Goal: Task Accomplishment & Management: Use online tool/utility

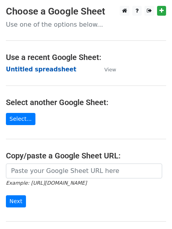
click at [33, 70] on strong "Untitled spreadsheet" at bounding box center [41, 69] width 70 height 7
click at [29, 71] on strong "Untitled spreadsheet" at bounding box center [41, 69] width 70 height 7
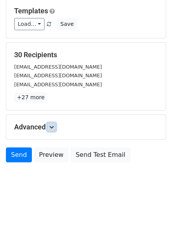
click at [56, 126] on link at bounding box center [51, 127] width 9 height 9
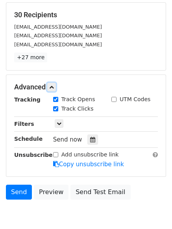
scroll to position [150, 0]
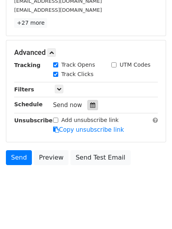
click at [90, 104] on icon at bounding box center [92, 105] width 5 height 5
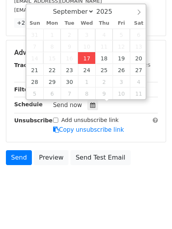
type input "2025-09-17 12:10"
type input "10"
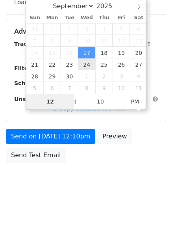
type input "4"
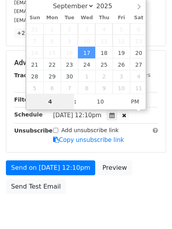
scroll to position [150, 0]
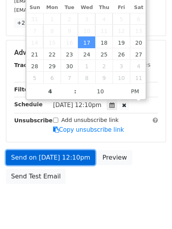
type input "2025-09-17 16:10"
click at [53, 156] on link "Send on Sep 17 at 12:10pm" at bounding box center [50, 157] width 89 height 15
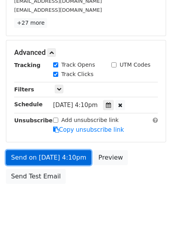
click at [57, 156] on link "Send on Sep 17 at 4:10pm" at bounding box center [48, 157] width 85 height 15
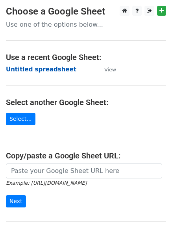
click at [22, 69] on strong "Untitled spreadsheet" at bounding box center [41, 69] width 70 height 7
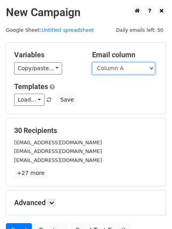
click at [120, 70] on select "Column A Column B Column C Column D Column E" at bounding box center [123, 68] width 63 height 12
select select "Column B"
click at [92, 62] on select "Column A Column B Column C Column D Column E" at bounding box center [123, 68] width 63 height 12
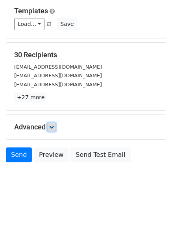
click at [52, 127] on icon at bounding box center [51, 127] width 5 height 5
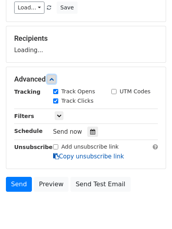
scroll to position [113, 0]
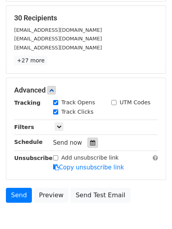
click at [90, 142] on icon at bounding box center [92, 142] width 5 height 5
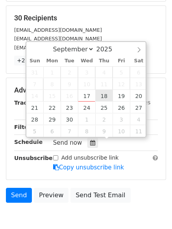
type input "2025-09-18 12:00"
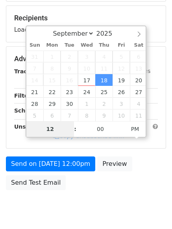
type input "5"
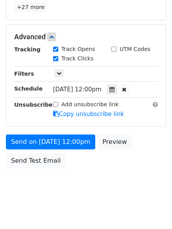
scroll to position [325, 0]
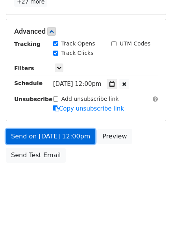
type input "2025-09-18 17:00"
click at [53, 137] on link "Send on Sep 18 at 12:00pm" at bounding box center [50, 136] width 89 height 15
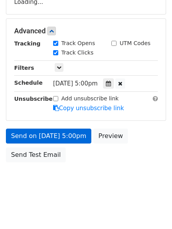
scroll to position [140, 0]
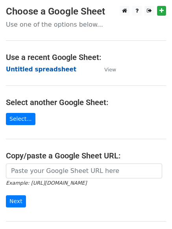
click at [24, 66] on strong "Untitled spreadsheet" at bounding box center [41, 69] width 70 height 7
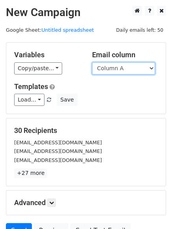
click at [116, 72] on select "Column A Column B Column C Column D Column E" at bounding box center [123, 68] width 63 height 12
select select "Column C"
click at [92, 62] on select "Column A Column B Column C Column D Column E" at bounding box center [123, 68] width 63 height 12
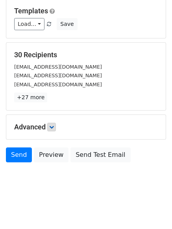
click at [57, 128] on h5 "Advanced" at bounding box center [85, 127] width 143 height 9
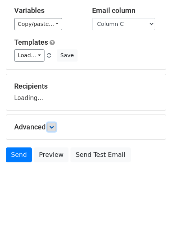
click at [54, 127] on icon at bounding box center [51, 127] width 5 height 5
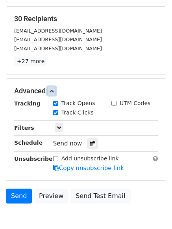
scroll to position [115, 0]
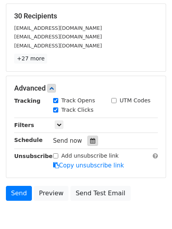
click at [90, 141] on icon at bounding box center [92, 140] width 5 height 5
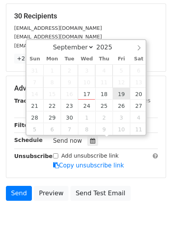
type input "2025-09-19 12:00"
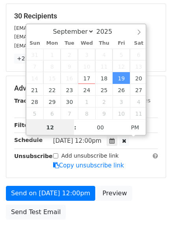
scroll to position [0, 0]
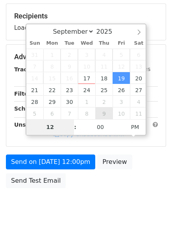
type input "6"
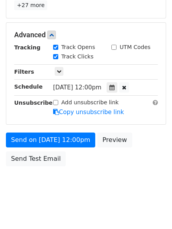
scroll to position [325, 0]
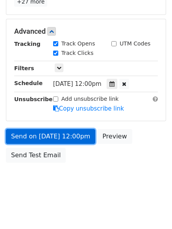
type input "2025-09-19 18:00"
click at [48, 138] on link "Send on Sep 19 at 12:00pm" at bounding box center [50, 136] width 89 height 15
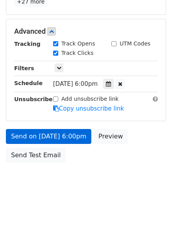
scroll to position [140, 0]
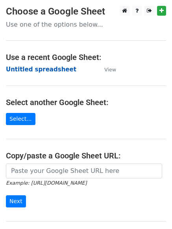
click at [30, 69] on strong "Untitled spreadsheet" at bounding box center [41, 69] width 70 height 7
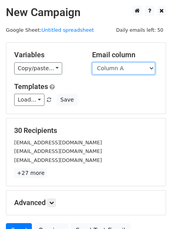
click at [101, 70] on select "Column A Column B Column C Column D Column E" at bounding box center [123, 68] width 63 height 12
select select "Column D"
click at [92, 62] on select "Column A Column B Column C Column D Column E" at bounding box center [123, 68] width 63 height 12
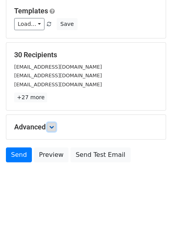
click at [53, 127] on icon at bounding box center [51, 127] width 5 height 5
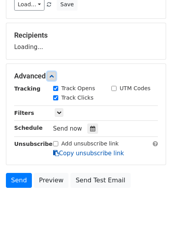
scroll to position [112, 0]
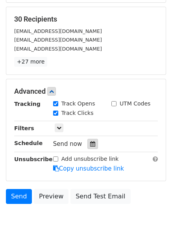
click at [91, 144] on icon at bounding box center [92, 143] width 5 height 5
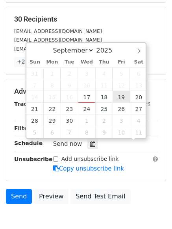
scroll to position [0, 0]
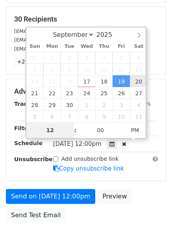
type input "2025-09-20 12:00"
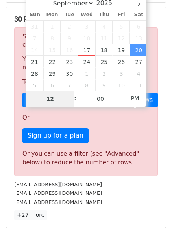
type input "7"
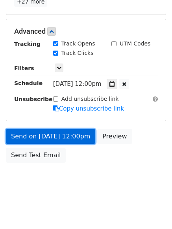
type input "2025-09-20 19:00"
click at [42, 137] on link "Send on Sep 20 at 12:00pm" at bounding box center [50, 136] width 89 height 15
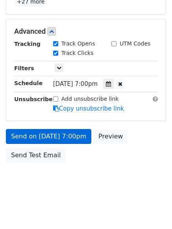
scroll to position [140, 0]
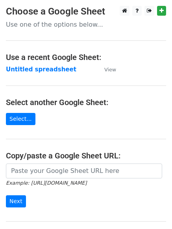
click at [18, 63] on main "Choose a Google Sheet Use one of the options below... Use a recent Google Sheet…" at bounding box center [86, 128] width 172 height 244
click at [18, 68] on strong "Untitled spreadsheet" at bounding box center [41, 69] width 70 height 7
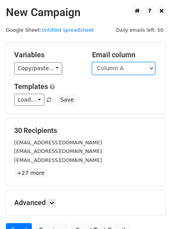
drag, startPoint x: 0, startPoint y: 0, endPoint x: 118, endPoint y: 70, distance: 137.4
click at [118, 70] on select "Column A Column B Column C Column D Column E" at bounding box center [123, 68] width 63 height 12
select select "Column E"
click at [92, 62] on select "Column A Column B Column C Column D Column E" at bounding box center [123, 68] width 63 height 12
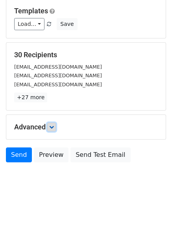
click at [56, 125] on link at bounding box center [51, 127] width 9 height 9
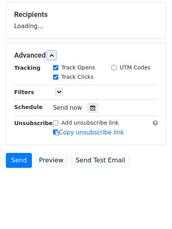
scroll to position [117, 0]
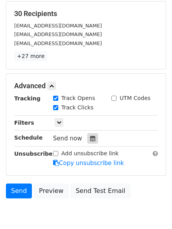
click at [87, 139] on div at bounding box center [92, 139] width 11 height 10
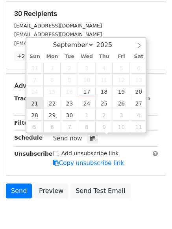
type input "[DATE] 12:00"
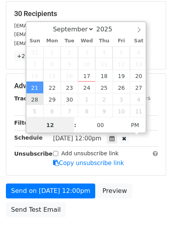
scroll to position [0, 0]
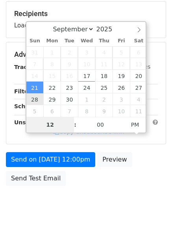
type input "8"
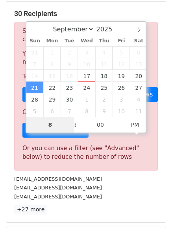
scroll to position [325, 0]
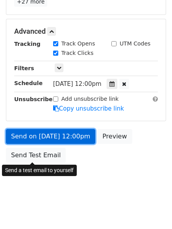
type input "[DATE] 20:00"
click at [48, 139] on link "Send on [DATE] 12:00pm" at bounding box center [50, 136] width 89 height 15
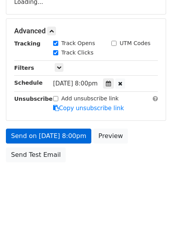
scroll to position [140, 0]
